Goal: Information Seeking & Learning: Learn about a topic

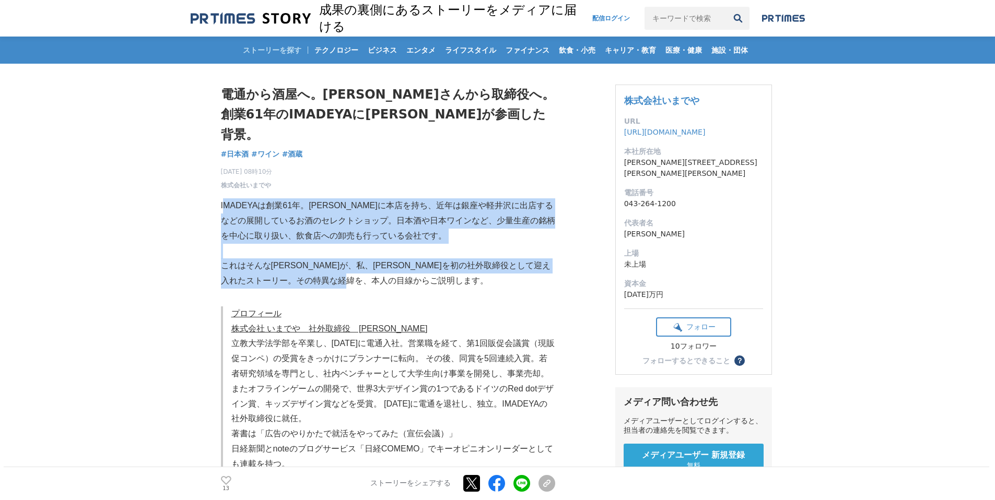
drag, startPoint x: 266, startPoint y: 204, endPoint x: 431, endPoint y: 265, distance: 176.6
click at [403, 265] on div at bounding box center [403, 265] width 0 height 0
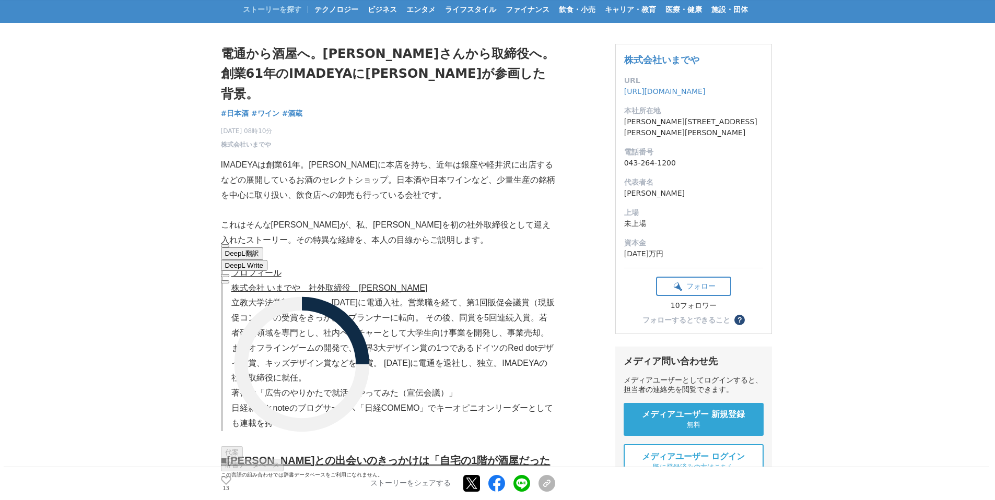
click at [528, 218] on p "これはそんな[PERSON_NAME]が、私、[PERSON_NAME]を初の社外取締役として迎え入れたストーリー。その特異な経緯を、本人の目線からご説明しま…" at bounding box center [388, 233] width 334 height 30
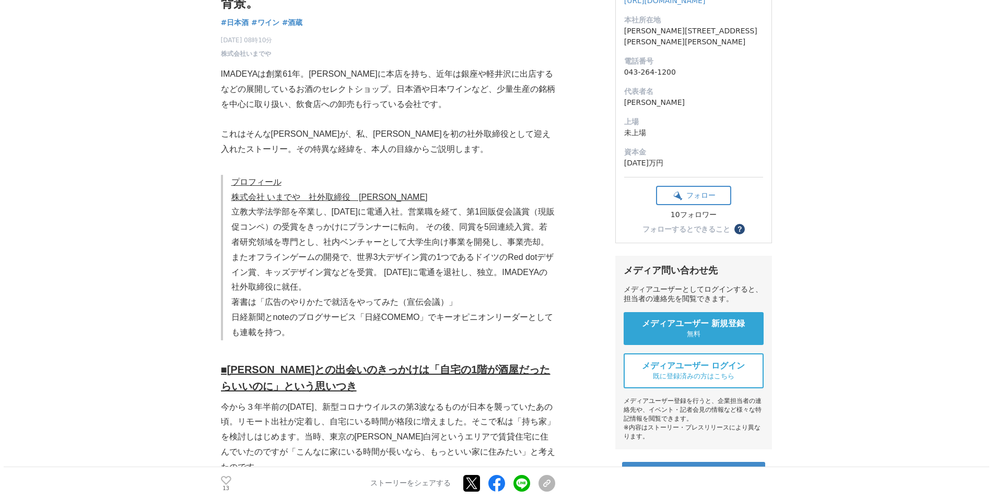
scroll to position [131, 0]
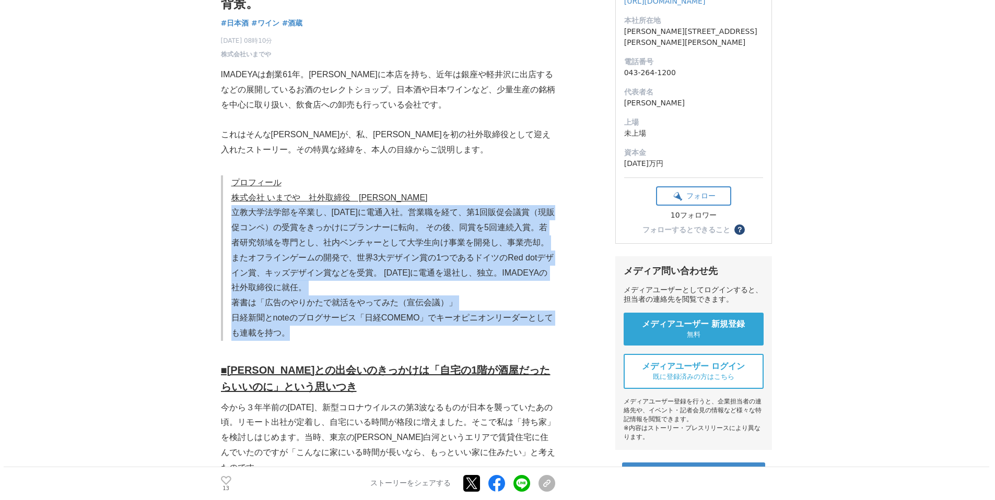
drag, startPoint x: 235, startPoint y: 198, endPoint x: 345, endPoint y: 308, distance: 154.7
click at [345, 306] on blockquote "プロフィール 株式会社 いまでや　社外取締役　[PERSON_NAME] 立教大学法学部を卒業し、[DATE]に電通入社。営業職を経て、第1回販促会議賞（現販…" at bounding box center [388, 258] width 334 height 166
click at [377, 205] on p "立教大学法学部を卒業し、[DATE]に電通入社。営業職を経て、第1回販促会議賞（現販促コンペ）の受賞をきっかけにプランナーに転向。 その後、同賞を5回連続入賞…" at bounding box center [393, 250] width 324 height 90
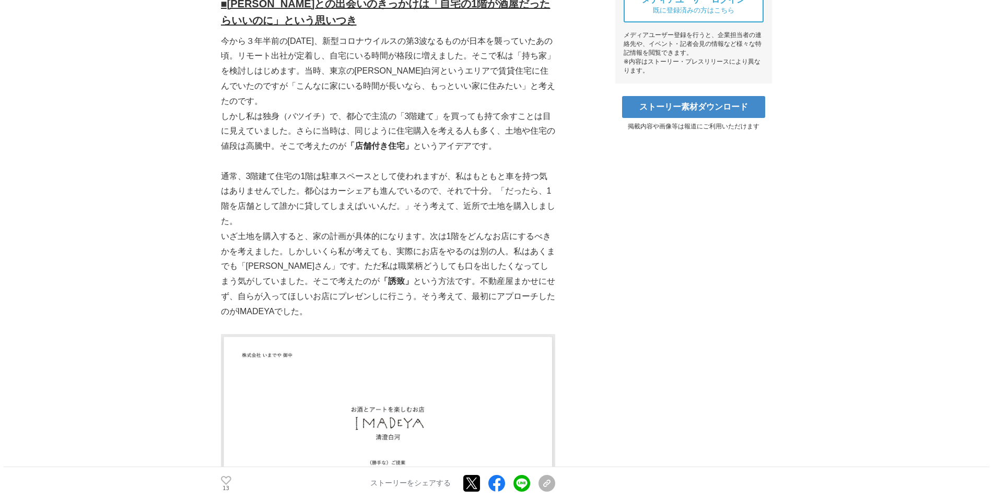
scroll to position [497, 0]
drag, startPoint x: 354, startPoint y: 127, endPoint x: 405, endPoint y: 129, distance: 50.7
click at [405, 142] on strong "「店舗付き住宅」" at bounding box center [379, 146] width 67 height 9
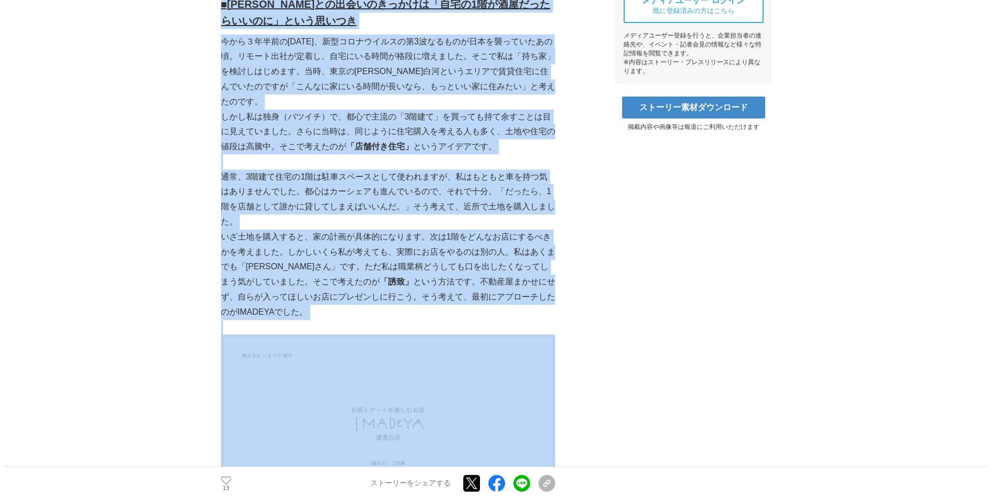
drag, startPoint x: 219, startPoint y: 151, endPoint x: 319, endPoint y: 299, distance: 178.3
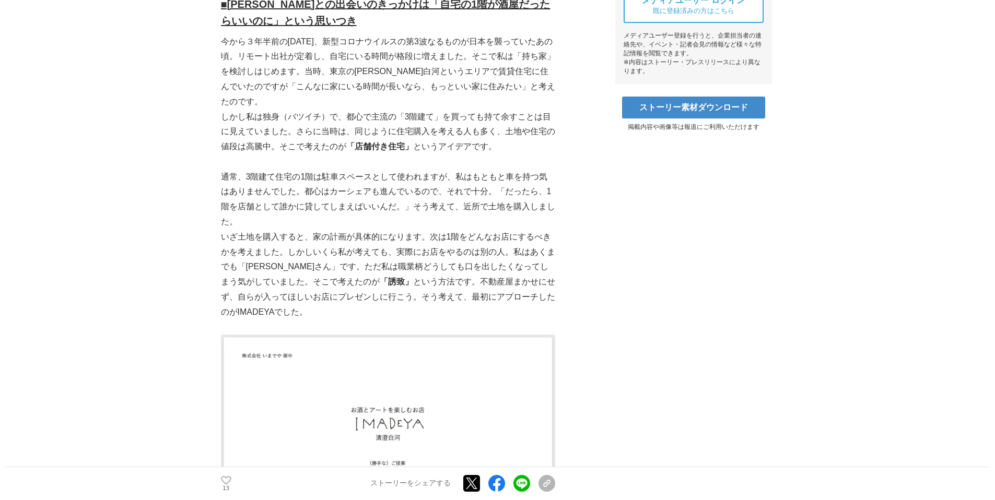
click at [333, 283] on p "いざ土地を購入すると、家の計画が具体的になります。次は1階をどんなお店にするべきかを考えました。しかしいくら私が考えても、実際にお店をやるのは別の人。私はあく…" at bounding box center [388, 275] width 334 height 90
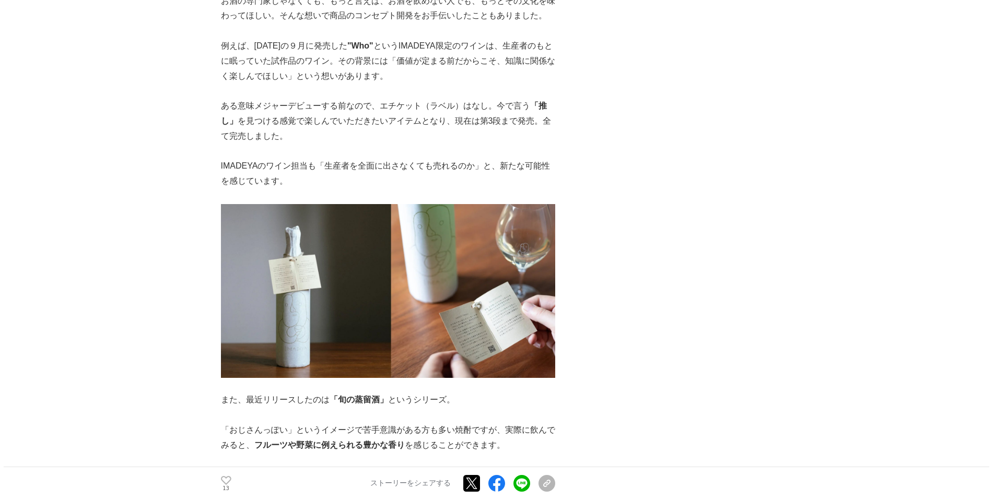
scroll to position [2583, 0]
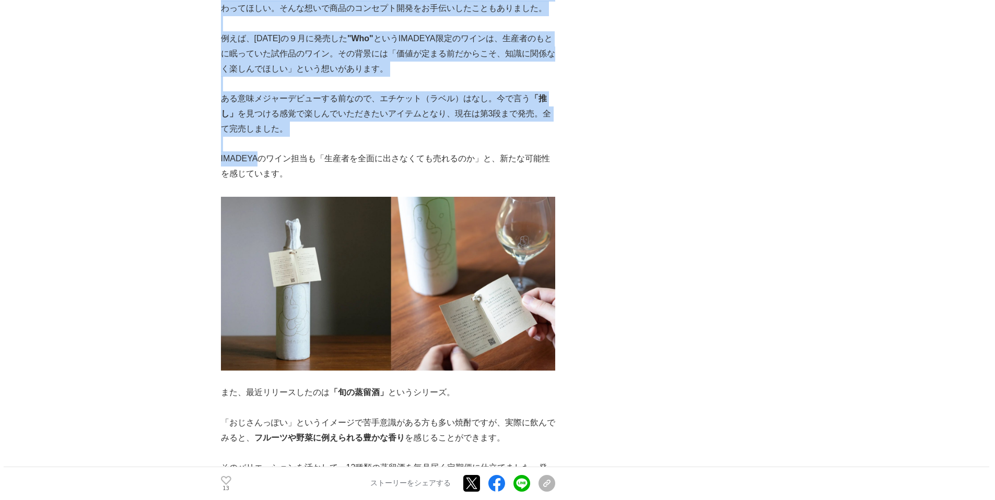
drag, startPoint x: 211, startPoint y: 125, endPoint x: 259, endPoint y: 122, distance: 47.6
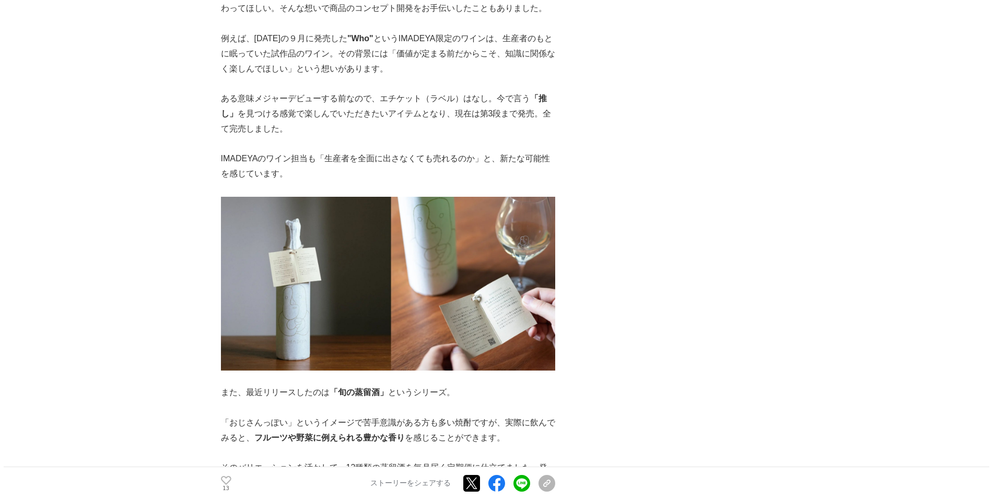
drag, startPoint x: 259, startPoint y: 122, endPoint x: 269, endPoint y: 124, distance: 10.1
click at [259, 151] on p "IMADEYAのワイン担当も「生産者を全面に出さなくても売れるのか」と、新たな可能性を感じています。" at bounding box center [388, 166] width 334 height 30
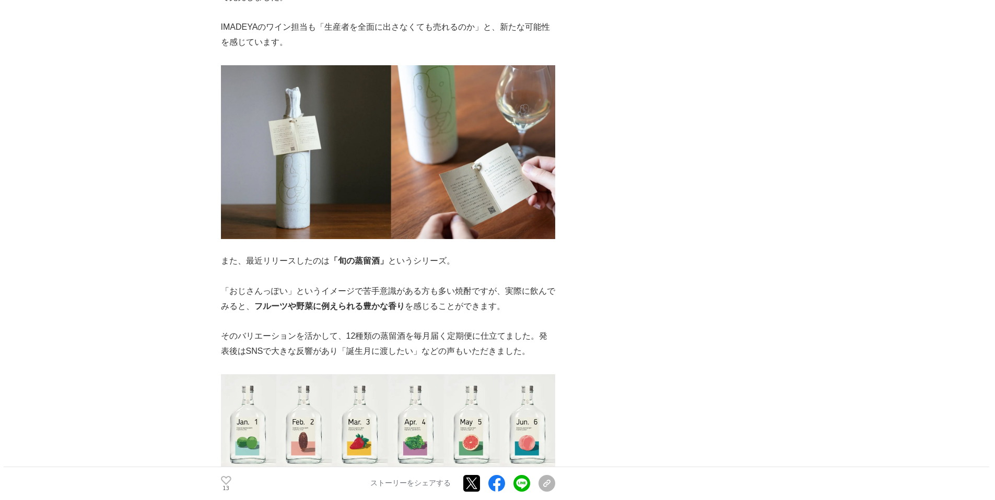
scroll to position [2721, 0]
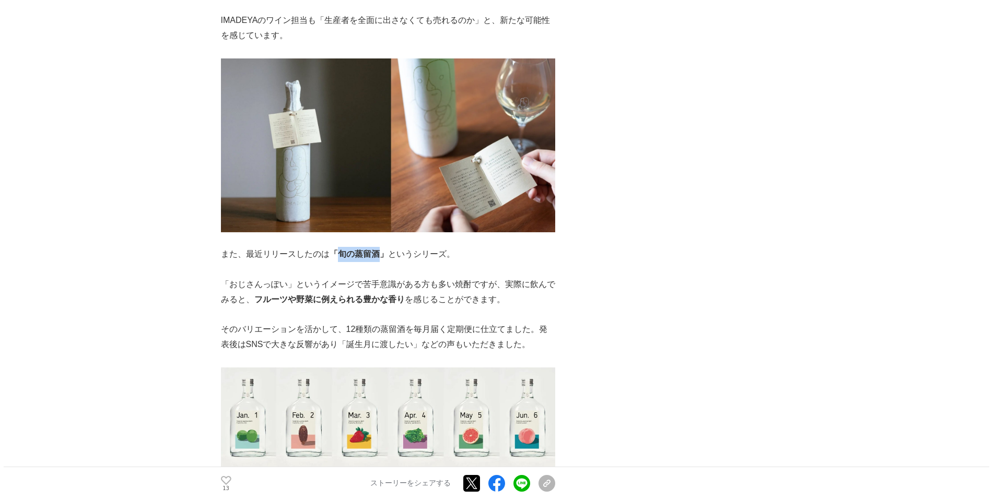
drag, startPoint x: 339, startPoint y: 220, endPoint x: 378, endPoint y: 222, distance: 38.7
click at [381, 250] on strong "「旬の蒸留酒」" at bounding box center [358, 254] width 58 height 9
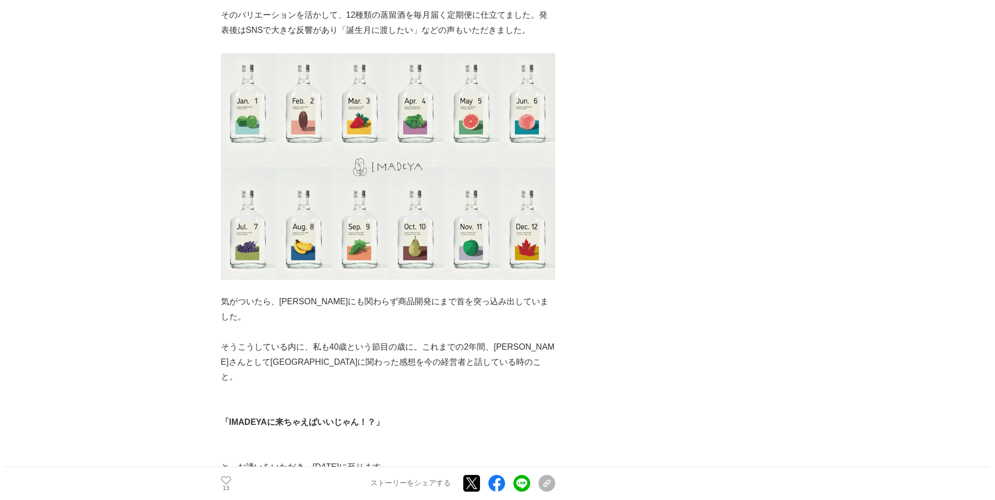
scroll to position [3030, 0]
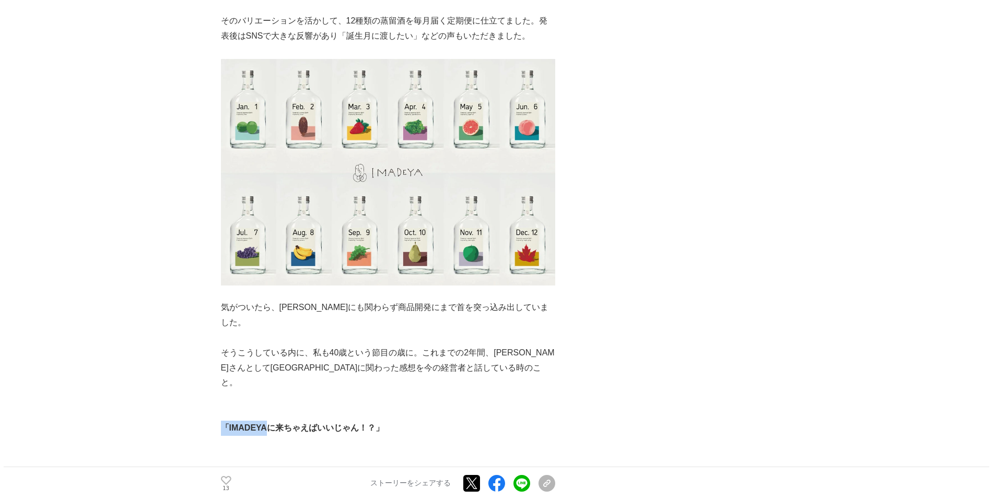
drag, startPoint x: 269, startPoint y: 362, endPoint x: 223, endPoint y: 365, distance: 45.6
click at [223, 423] on strong "「IMADEYAに来ちゃえばいいじゃん！？」" at bounding box center [302, 427] width 163 height 9
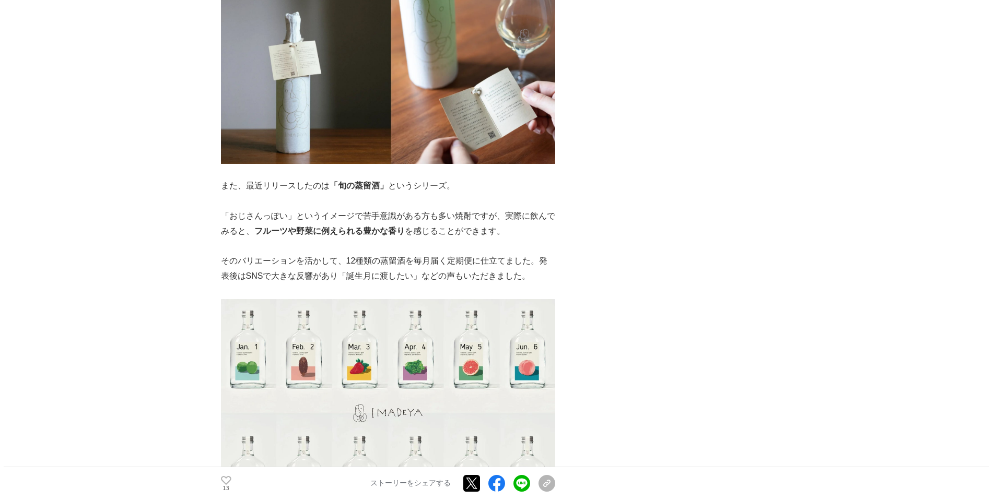
scroll to position [2784, 0]
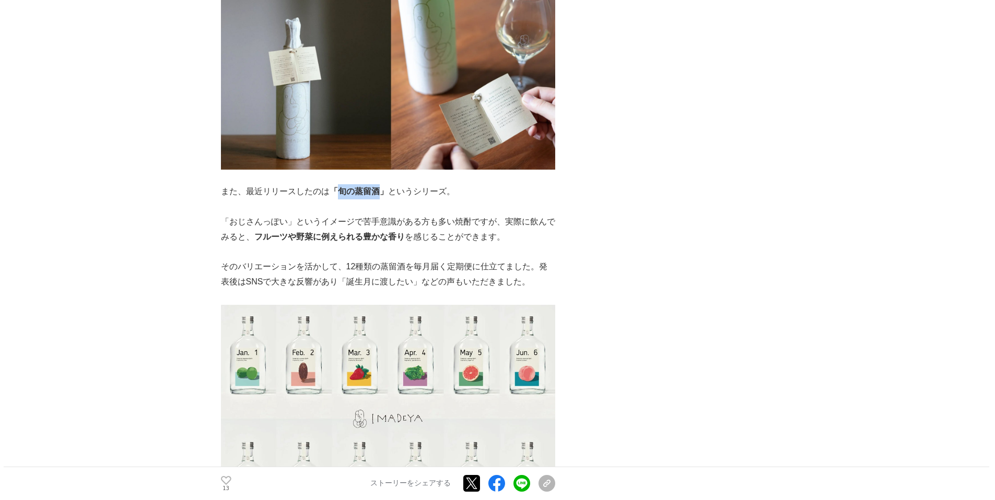
drag, startPoint x: 338, startPoint y: 159, endPoint x: 376, endPoint y: 158, distance: 38.6
click at [376, 187] on strong "「旬の蒸留酒」" at bounding box center [358, 191] width 58 height 9
copy strong "旬の蒸留酒"
drag, startPoint x: 679, startPoint y: 115, endPoint x: 736, endPoint y: 69, distance: 73.5
